Goal: Transaction & Acquisition: Purchase product/service

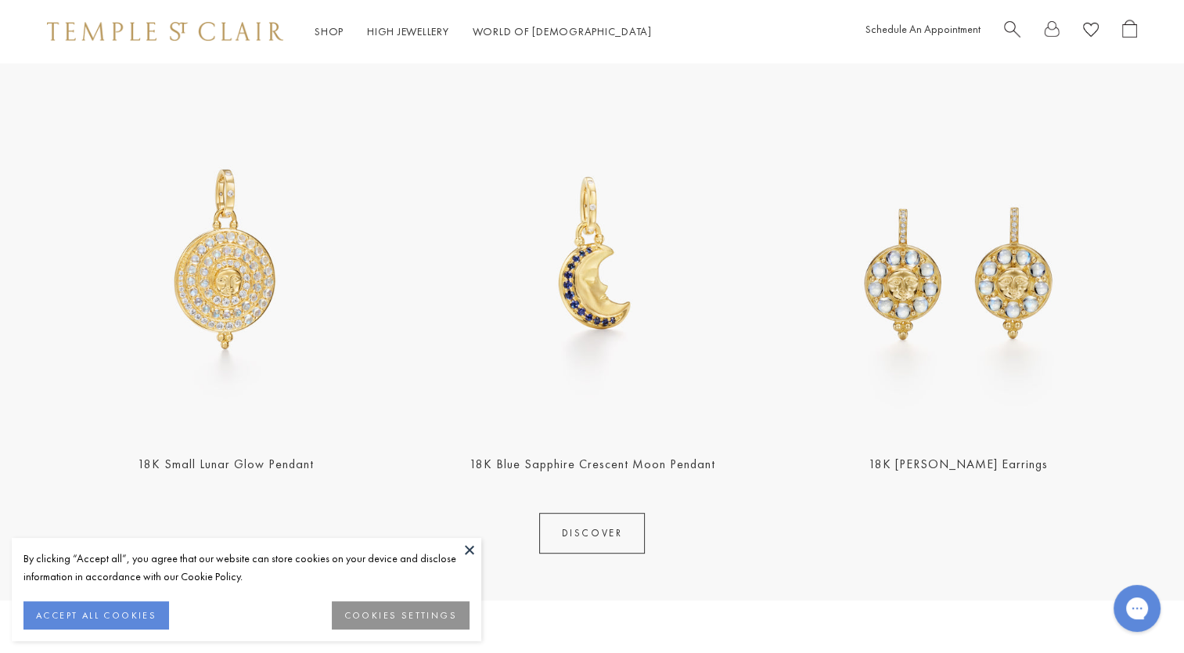
scroll to position [705, 0]
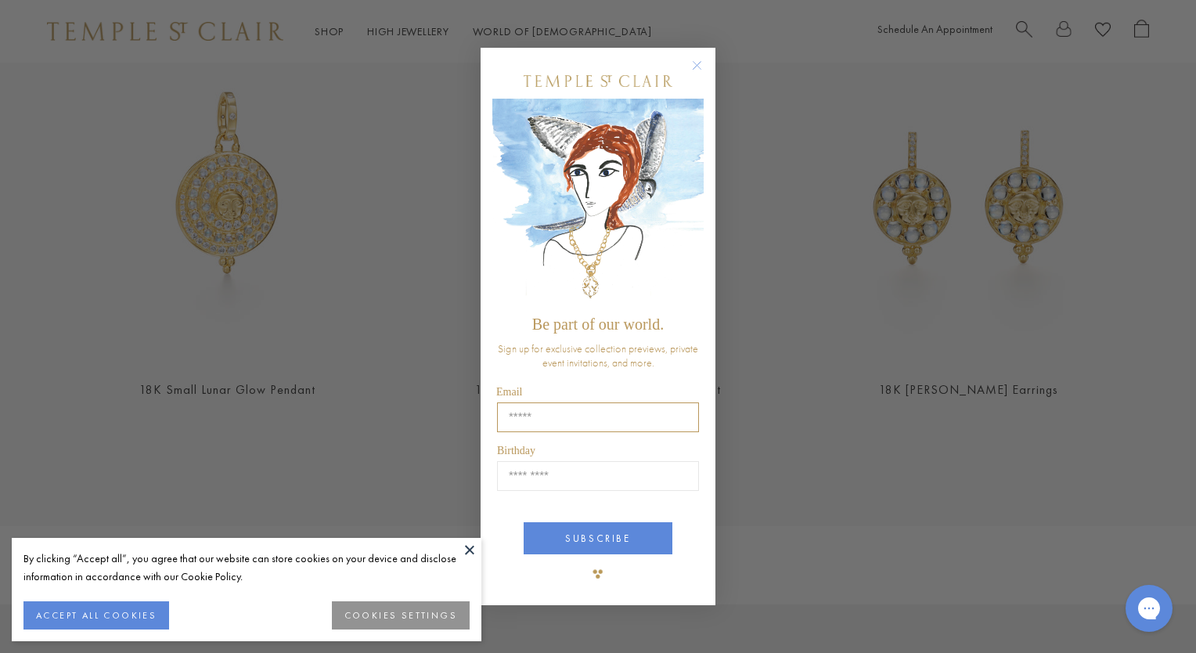
click at [509, 416] on input "Email" at bounding box center [598, 417] width 202 height 30
type input "**********"
click at [548, 480] on input "Birthday" at bounding box center [598, 476] width 202 height 30
type input "*****"
click at [606, 538] on button "SUBSCRIBE" at bounding box center [598, 538] width 149 height 32
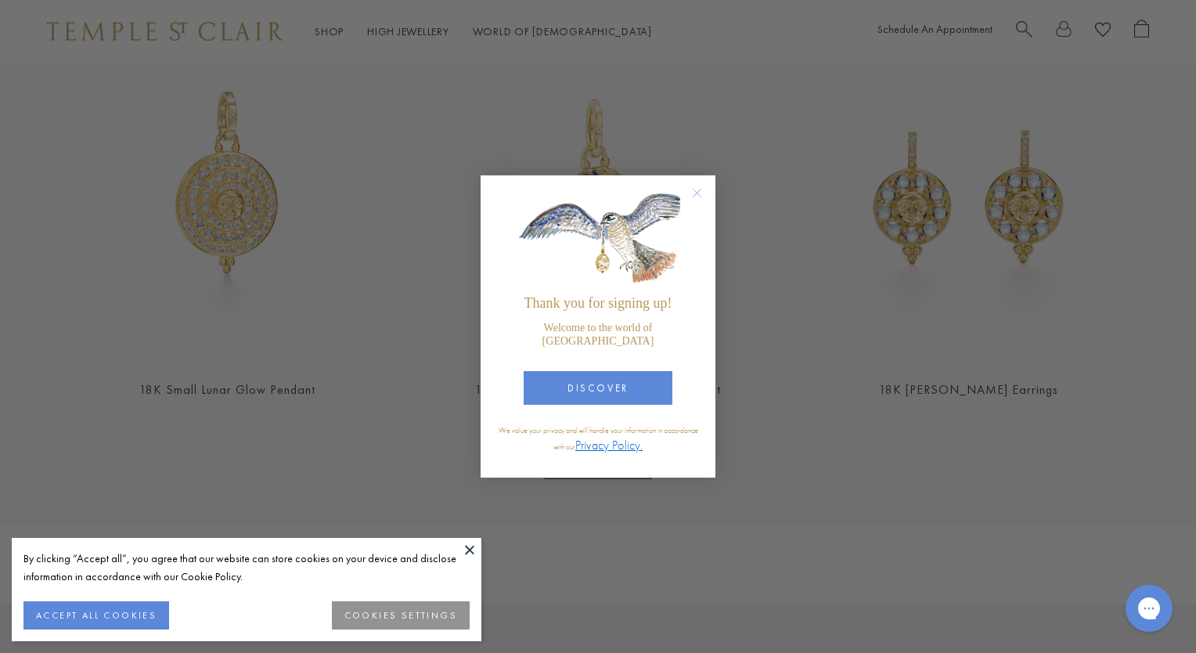
click at [468, 548] on button at bounding box center [469, 549] width 23 height 23
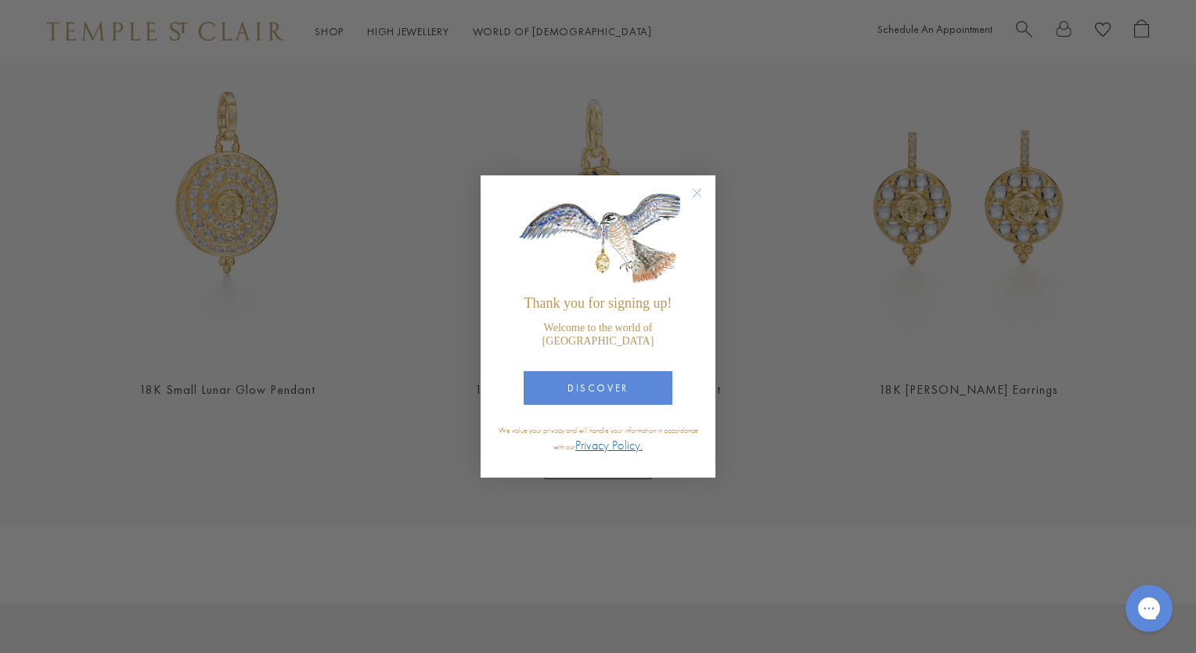
click at [698, 198] on circle "Close dialog" at bounding box center [697, 193] width 19 height 19
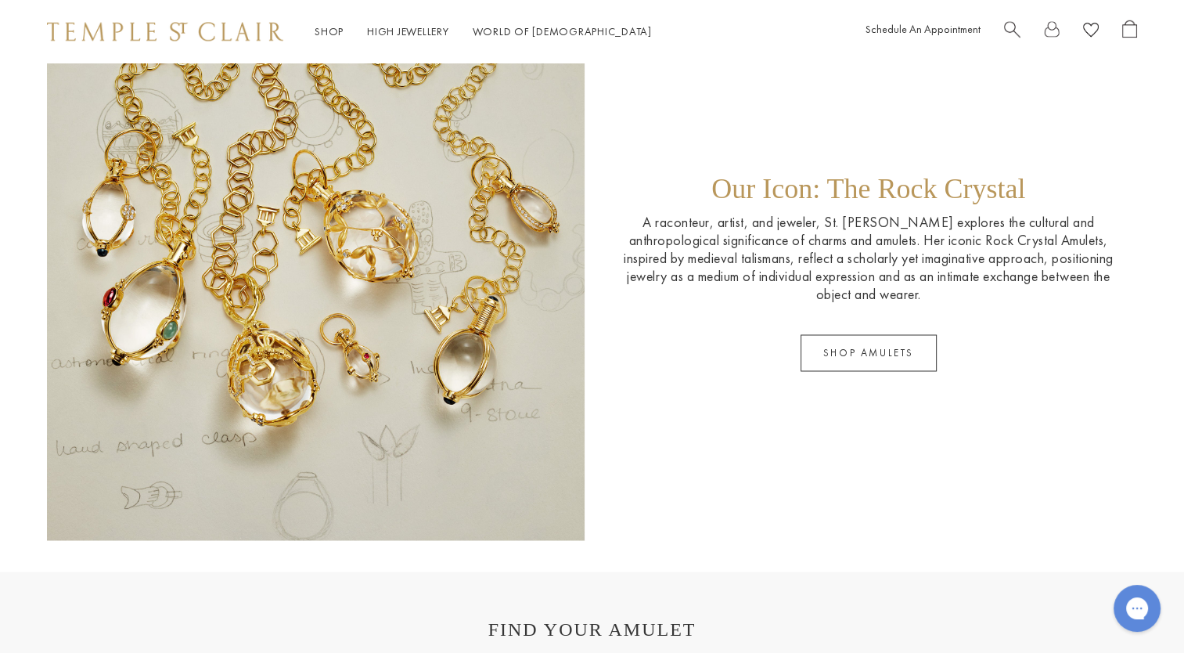
scroll to position [2583, 0]
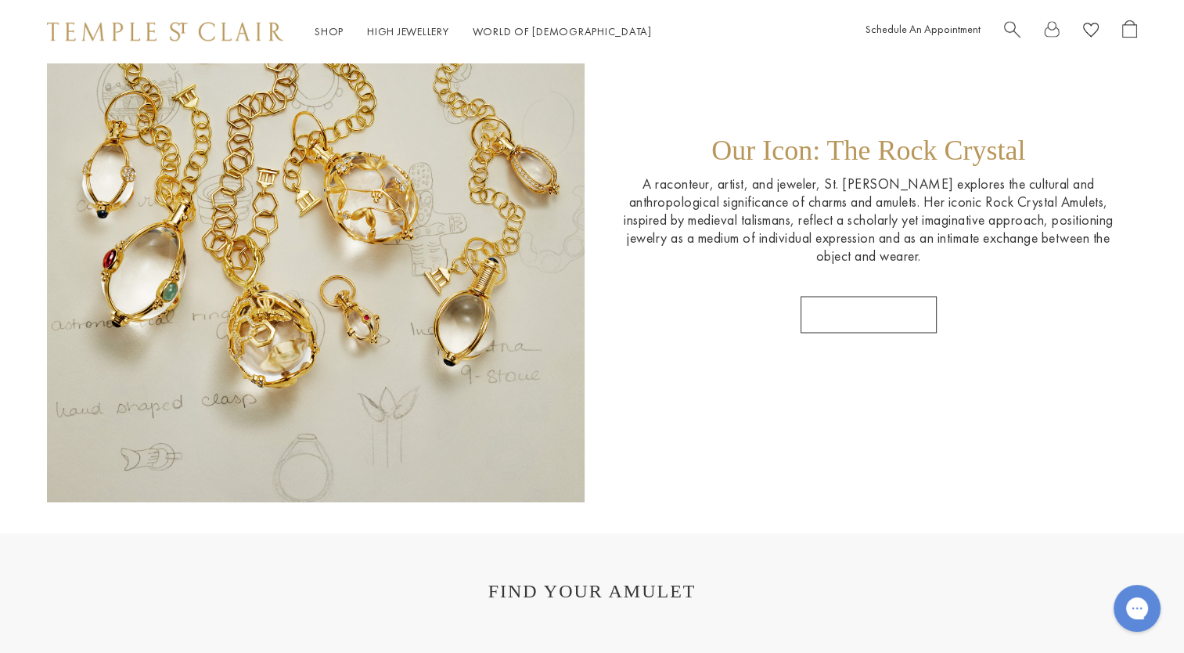
click at [876, 315] on link "SHOP AMULETS" at bounding box center [869, 314] width 136 height 37
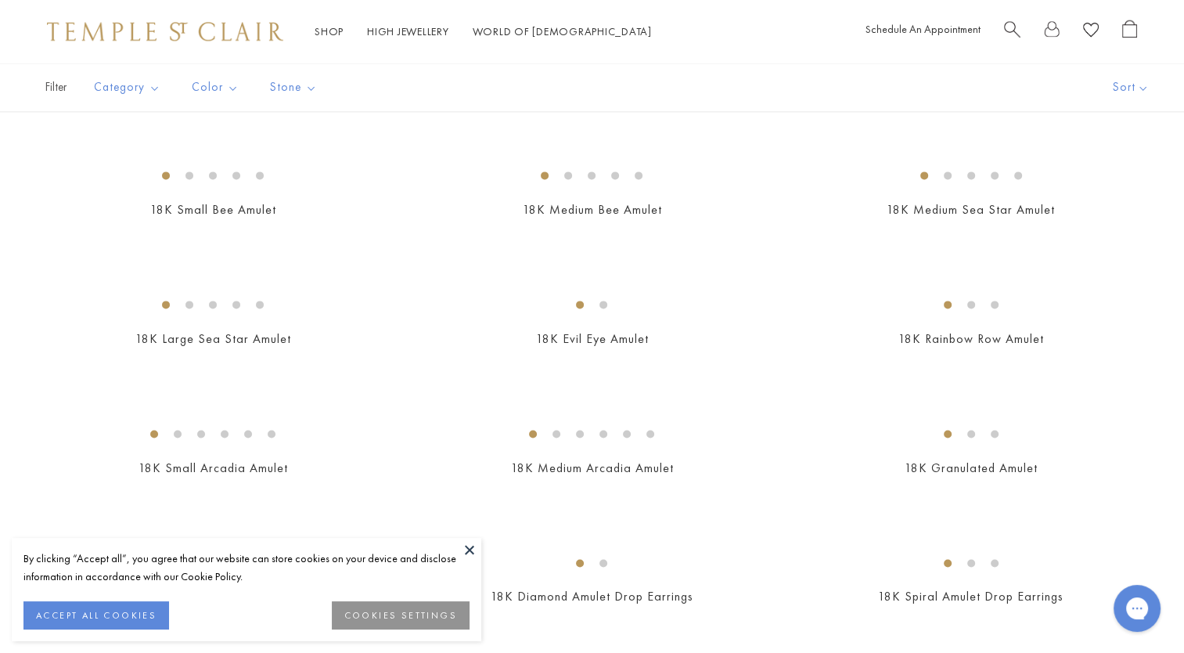
scroll to position [2192, 0]
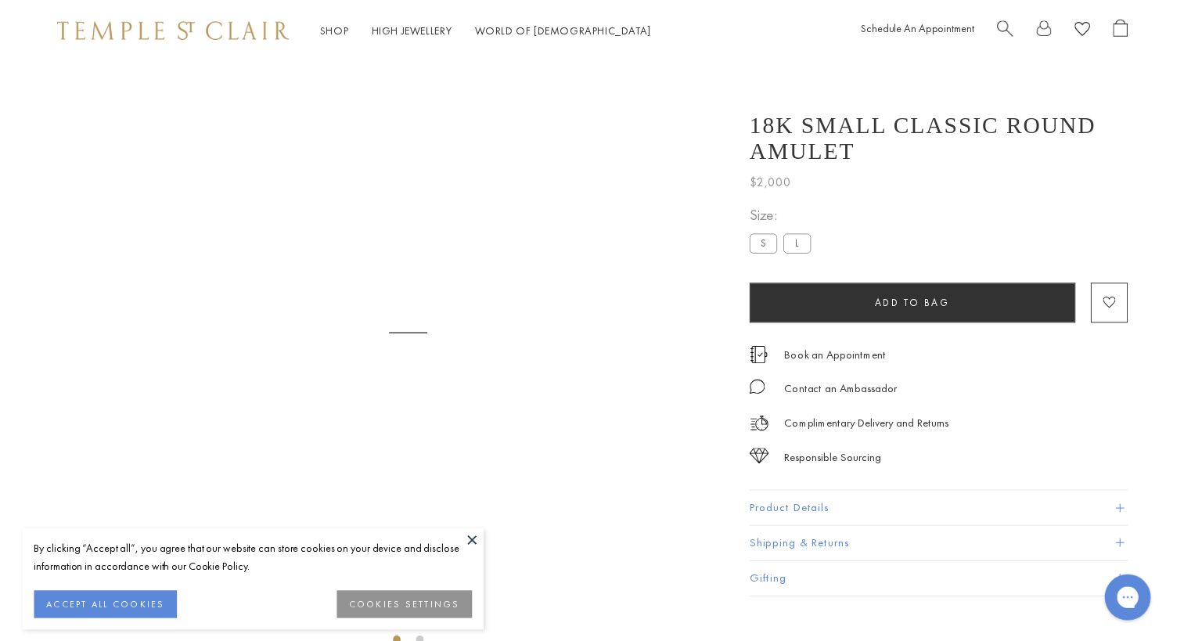
scroll to position [63, 0]
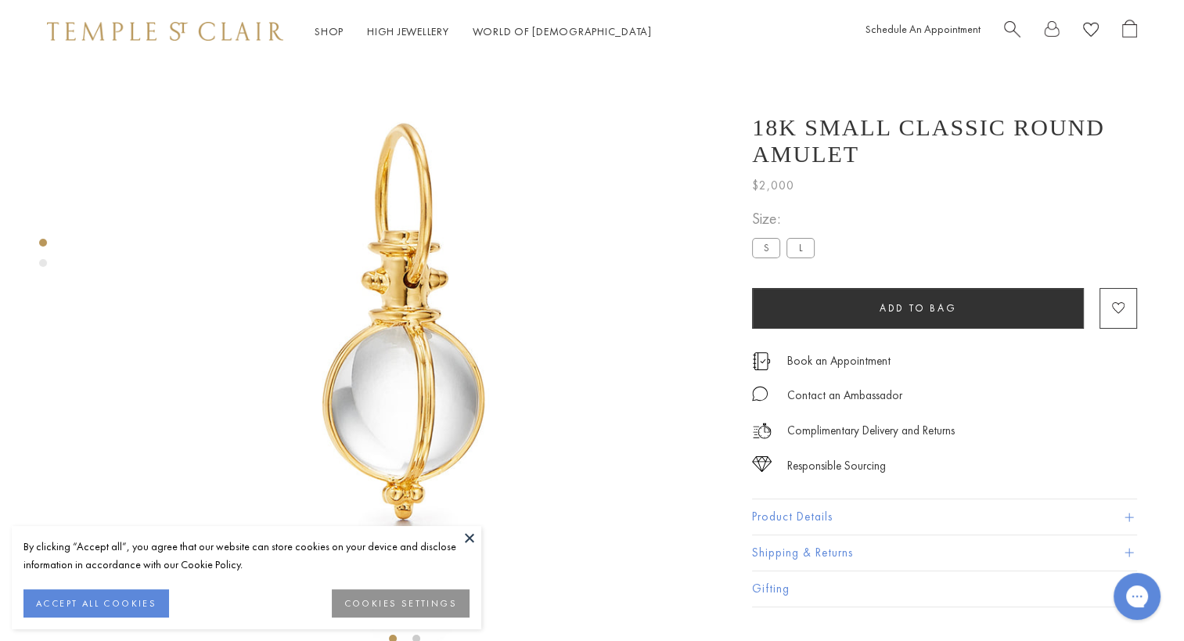
click at [770, 251] on label "S" at bounding box center [766, 248] width 28 height 20
click at [806, 247] on label "L" at bounding box center [801, 248] width 28 height 20
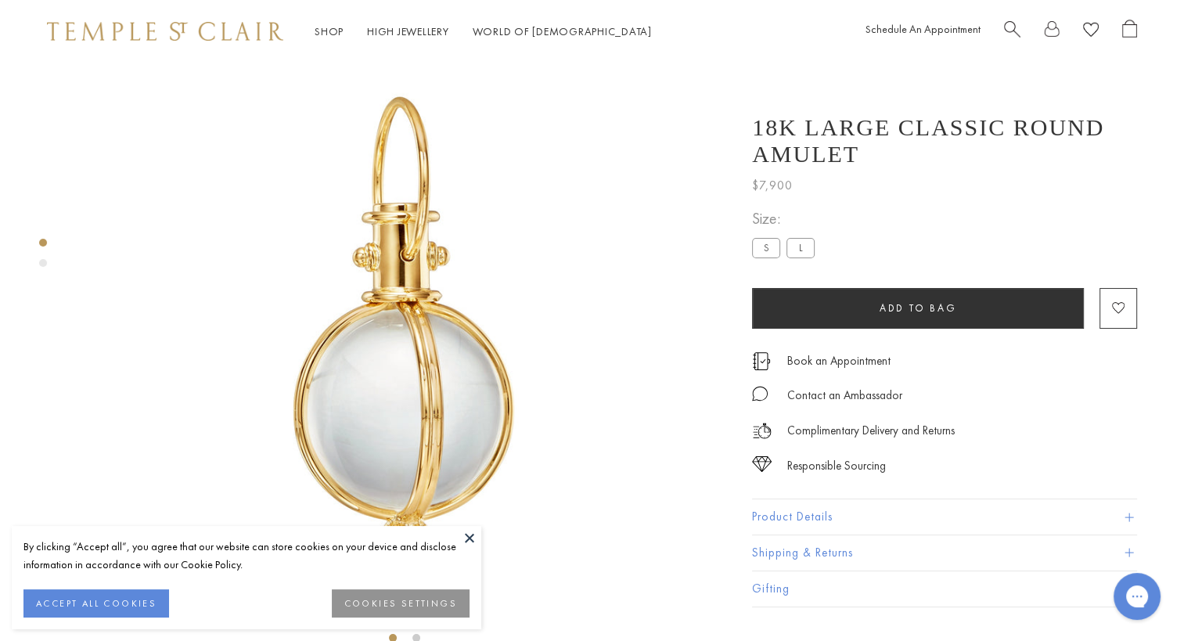
click at [769, 248] on label "S" at bounding box center [766, 248] width 28 height 20
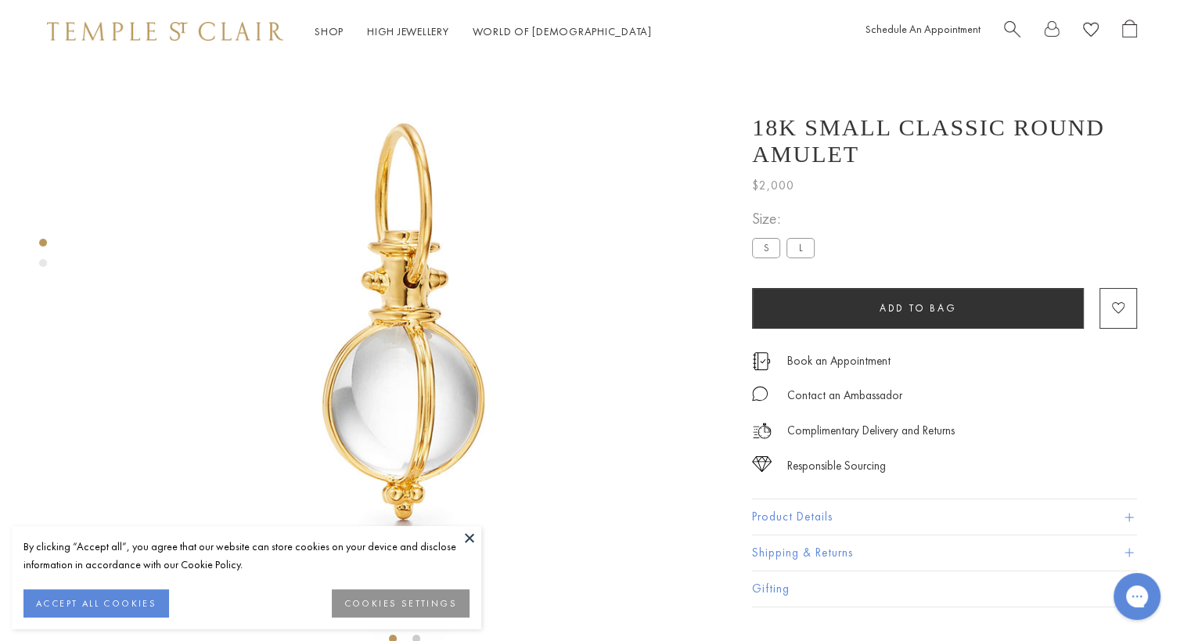
click at [819, 515] on button "Product Details" at bounding box center [944, 516] width 385 height 35
